Goal: Task Accomplishment & Management: Complete application form

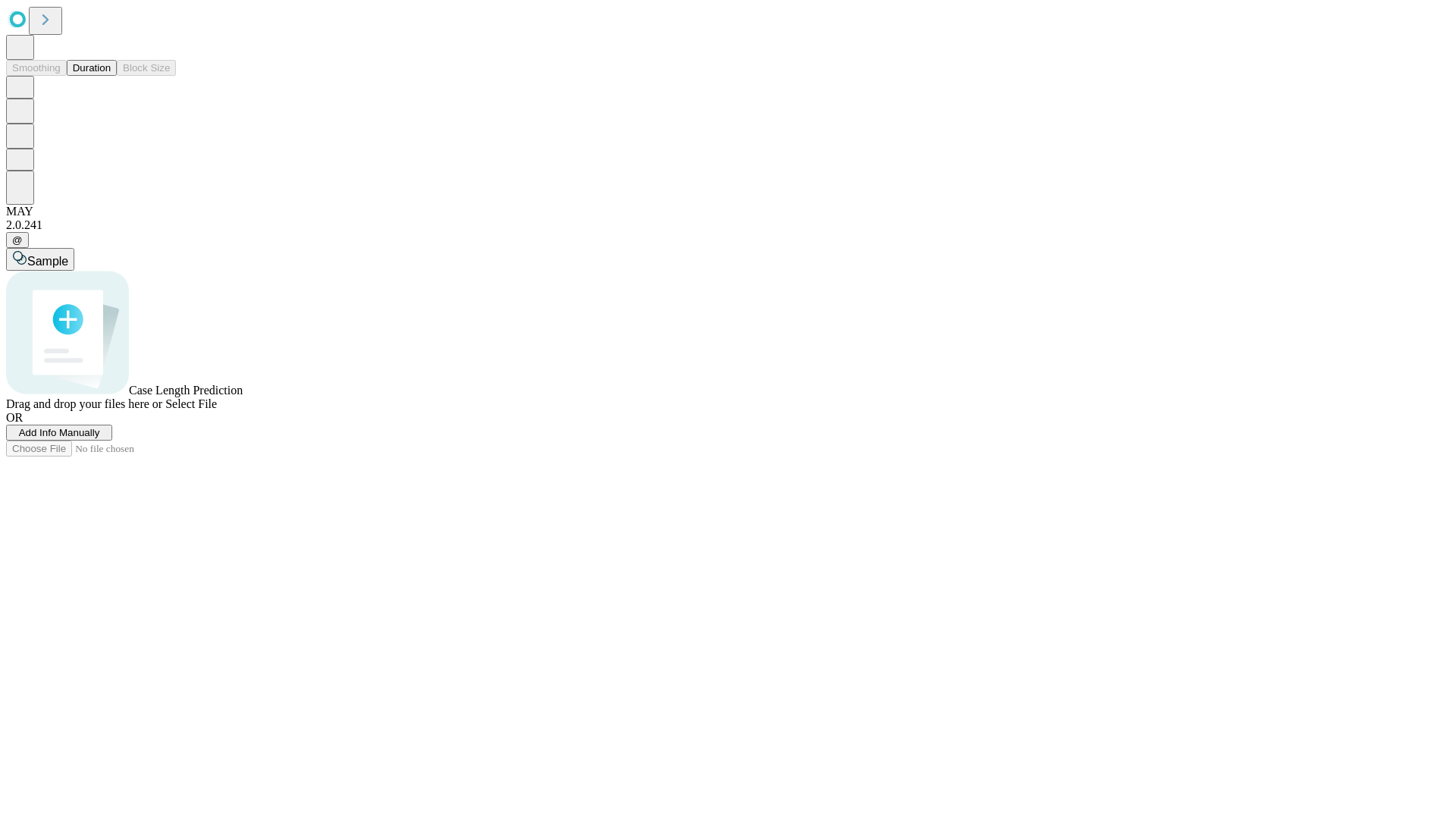
click at [100, 438] on span "Add Info Manually" at bounding box center [59, 433] width 81 height 12
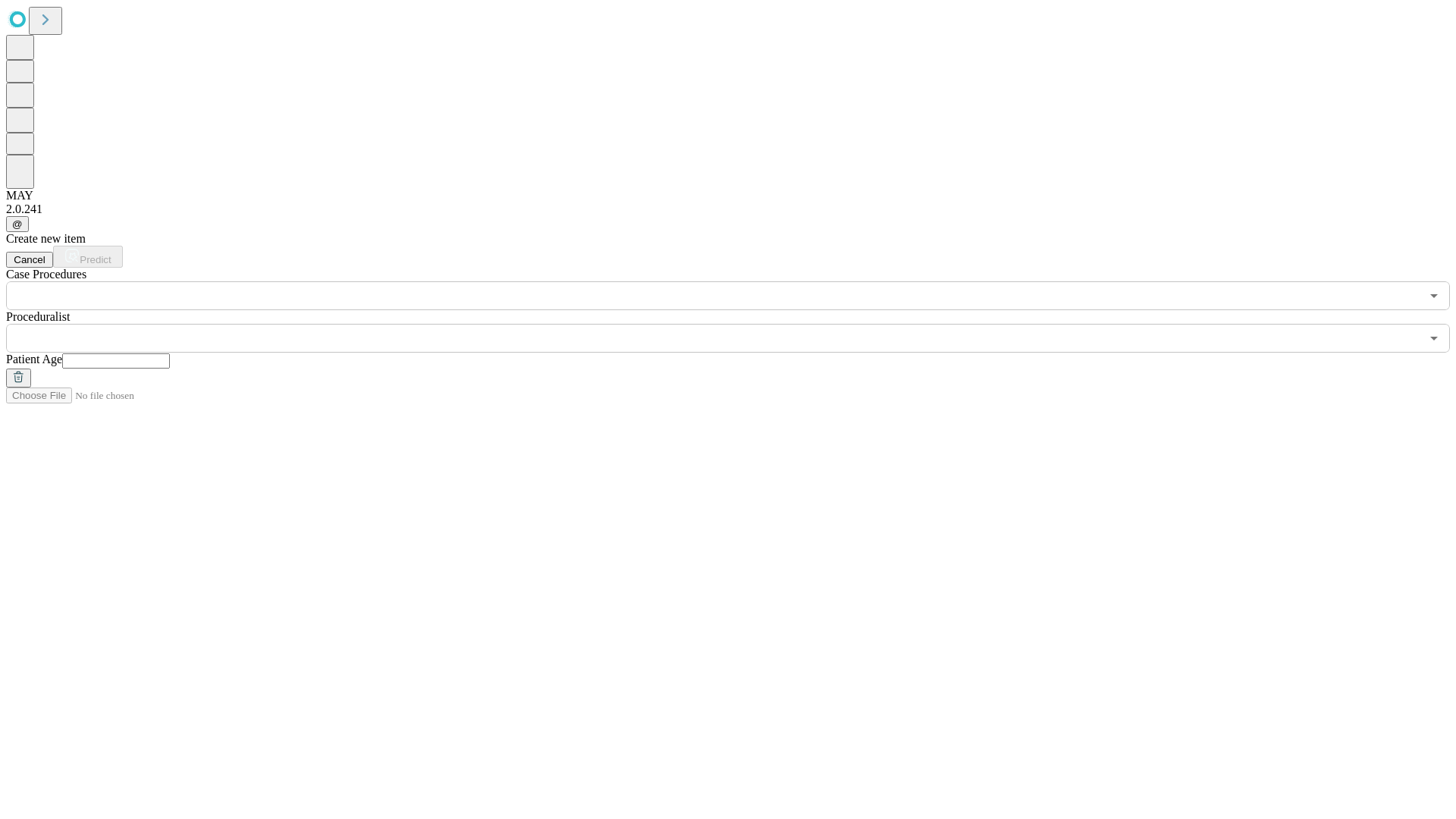
click at [170, 354] on input "text" at bounding box center [116, 360] width 108 height 15
type input "**"
click at [738, 324] on input "text" at bounding box center [713, 338] width 1414 height 28
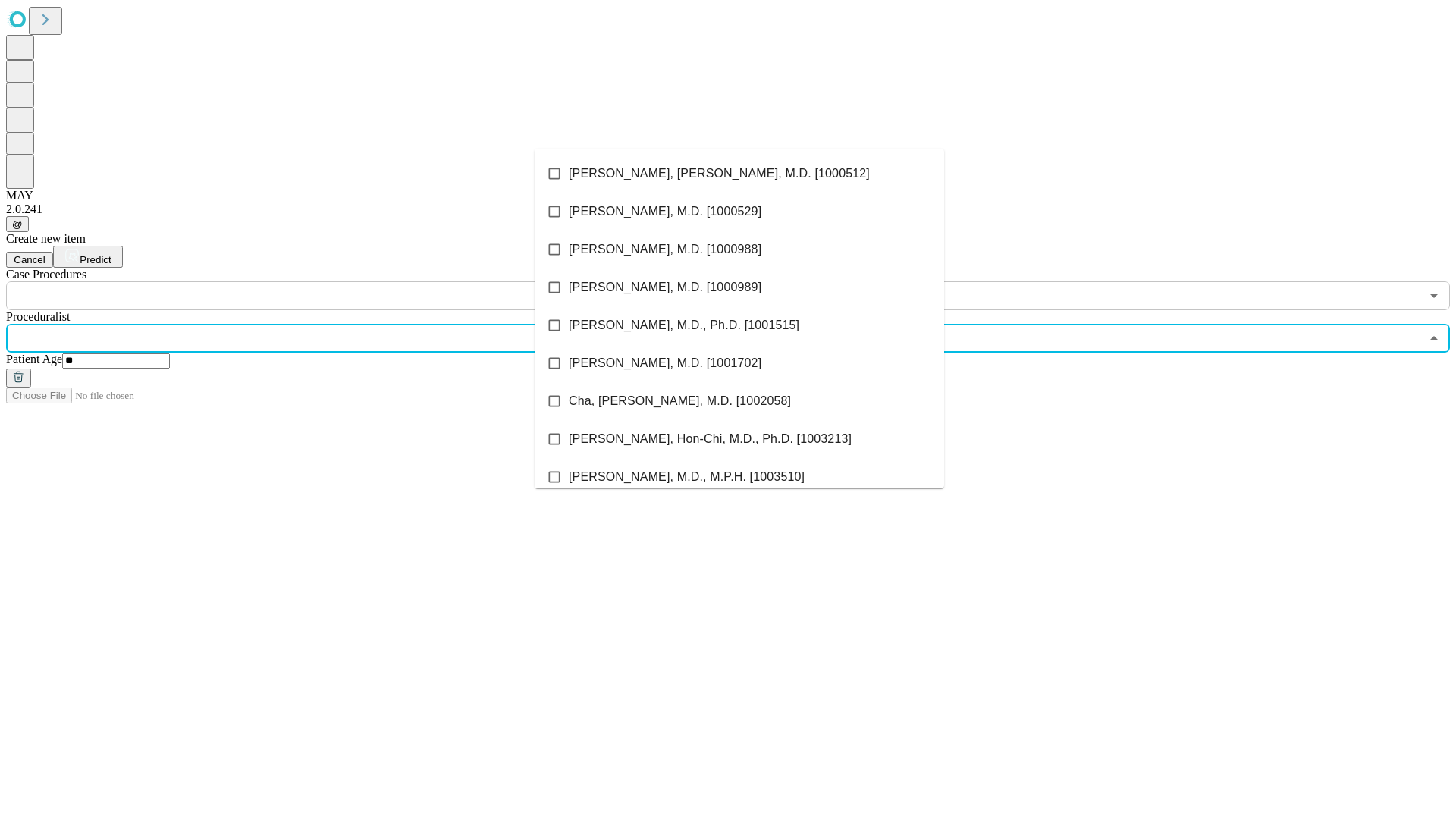
click at [739, 174] on li "[PERSON_NAME], [PERSON_NAME], M.D. [1000512]" at bounding box center [738, 174] width 409 height 38
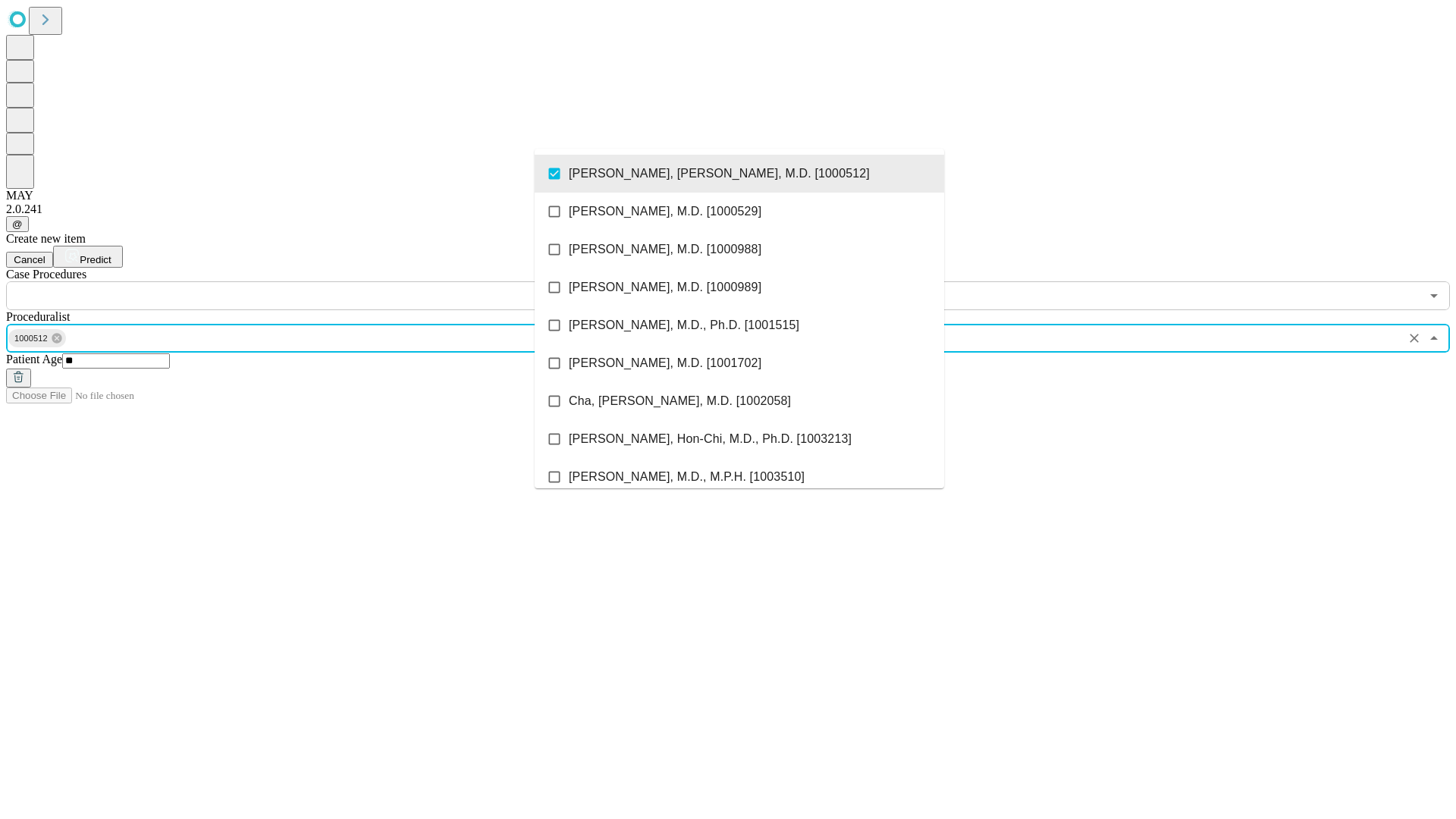
click at [318, 281] on input "text" at bounding box center [713, 295] width 1414 height 28
